Goal: Navigation & Orientation: Find specific page/section

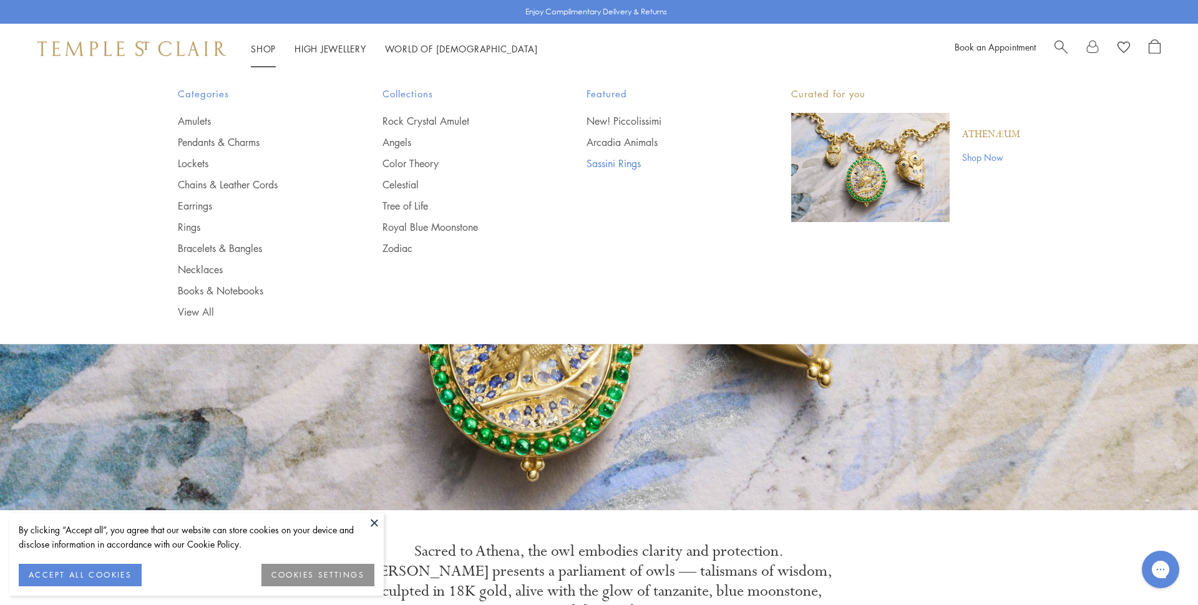
click at [624, 163] on link "Sassini Rings" at bounding box center [664, 164] width 155 height 14
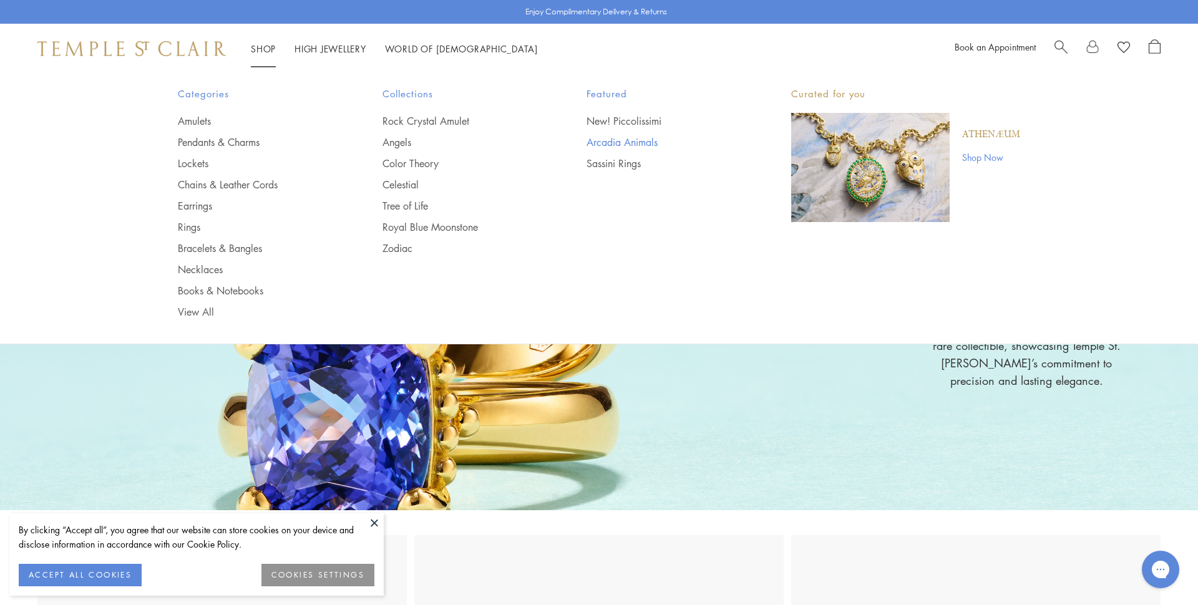
click at [620, 140] on link "Arcadia Animals" at bounding box center [664, 142] width 155 height 14
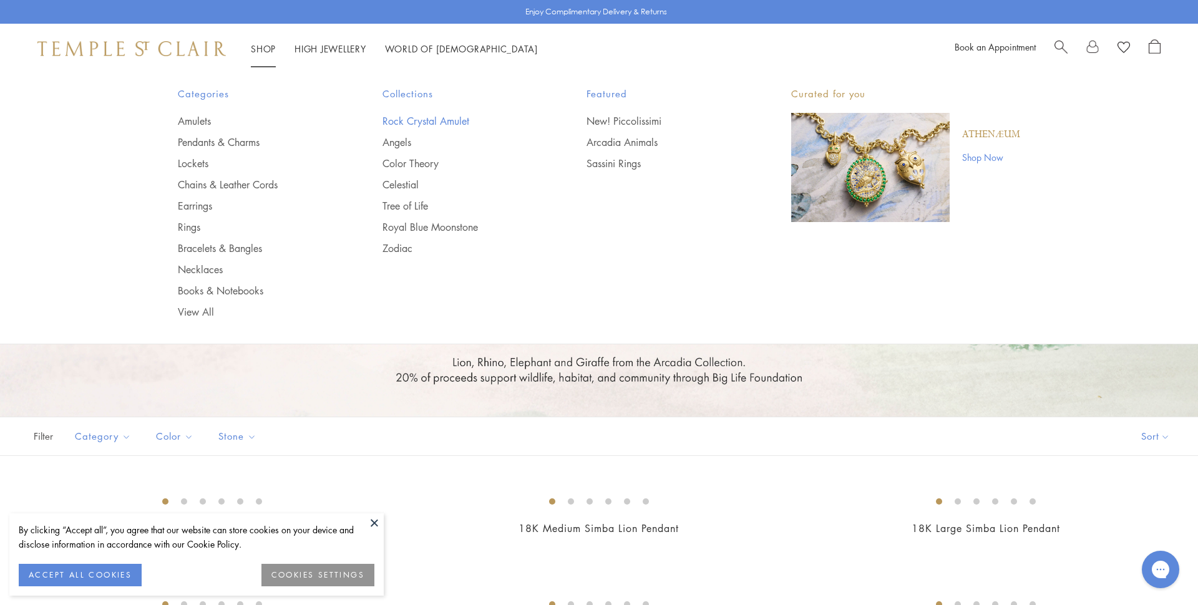
click at [430, 119] on link "Rock Crystal Amulet" at bounding box center [460, 121] width 155 height 14
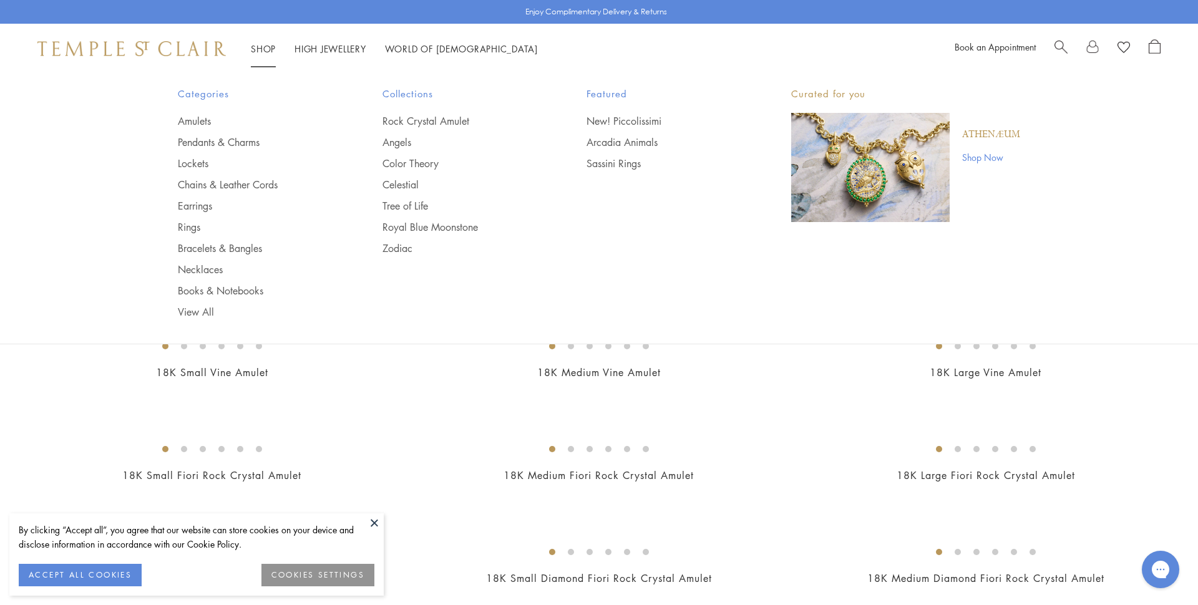
click at [416, 130] on ul "Rock Crystal Amulet Angels Color Theory Celestial Tree of Life Royal Blue Moons…" at bounding box center [460, 184] width 155 height 141
click at [416, 126] on link "Rock Crystal Amulet" at bounding box center [460, 121] width 155 height 14
click at [407, 142] on link "Angels" at bounding box center [460, 142] width 155 height 14
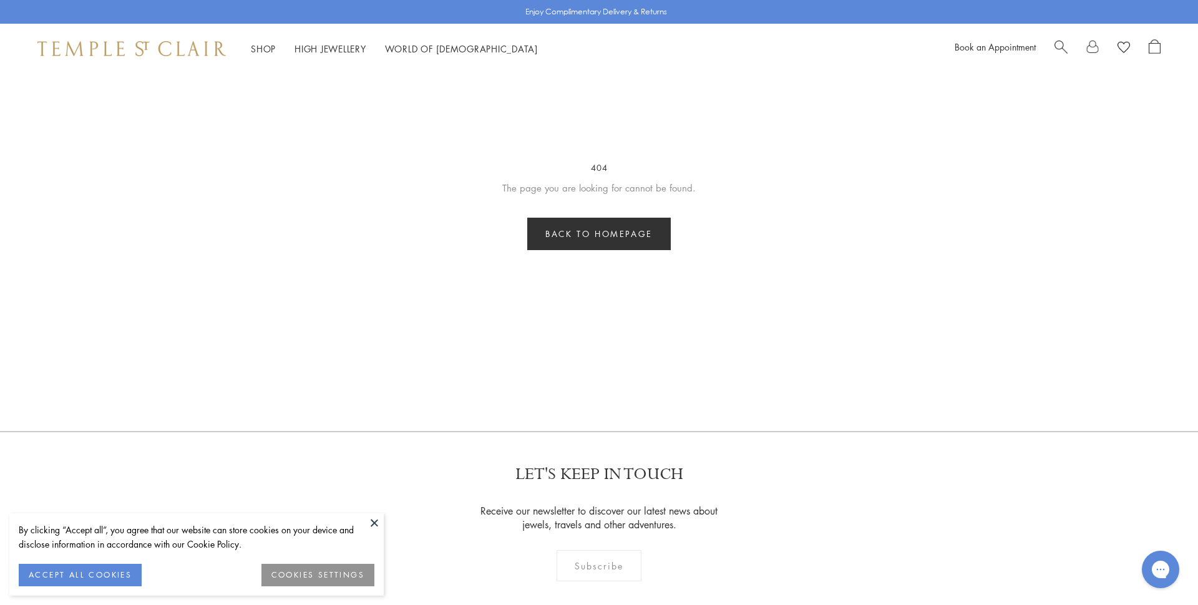
click at [320, 400] on div "Enjoy Complimentary Delivery & Returns Shop Shop Categories Amulets Pendants & …" at bounding box center [599, 441] width 1198 height 883
click at [174, 62] on div "Shop Shop Categories Amulets Pendants & Charms Lockets Chains & Leather Cords E…" at bounding box center [599, 49] width 1198 height 50
click at [174, 57] on div "Shop Shop Categories Amulets Pendants & Charms Lockets Chains & Leather Cords E…" at bounding box center [599, 49] width 1198 height 50
